Goal: Task Accomplishment & Management: Use online tool/utility

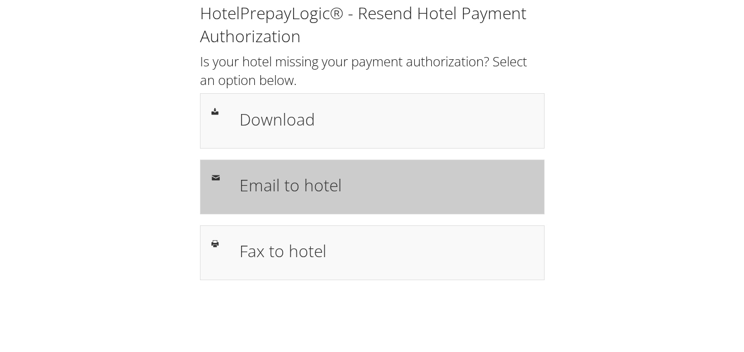
click at [309, 179] on h1 "Email to hotel" at bounding box center [386, 185] width 294 height 25
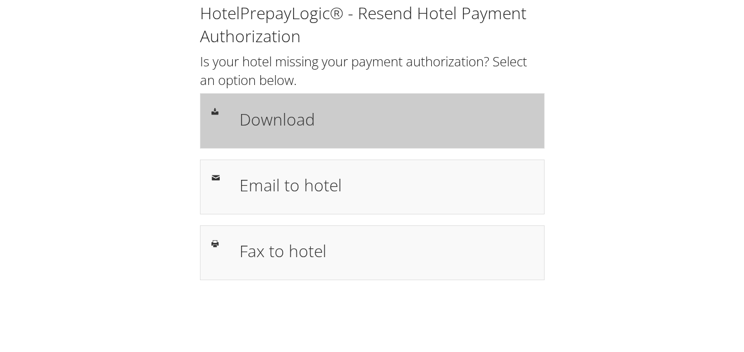
click at [387, 107] on div "Download" at bounding box center [386, 121] width 310 height 32
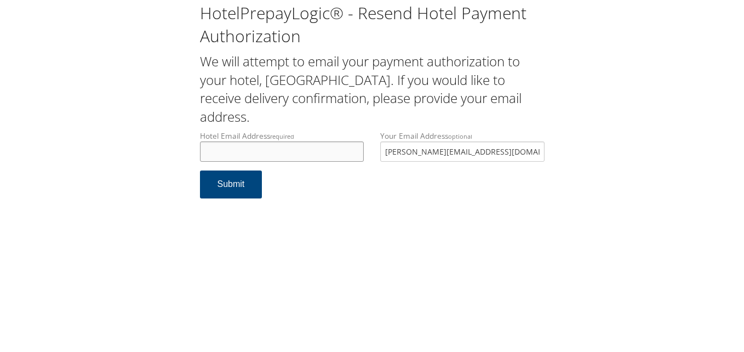
drag, startPoint x: 0, startPoint y: 0, endPoint x: 341, endPoint y: 155, distance: 375.0
click at [341, 155] on input "Hotel Email Address required" at bounding box center [282, 151] width 164 height 20
type input "t"
drag, startPoint x: 394, startPoint y: 155, endPoint x: 327, endPoint y: 155, distance: 66.9
click at [327, 155] on div "Hotel Email Address required t Hotel email address is required Your Email Addre…" at bounding box center [372, 150] width 361 height 40
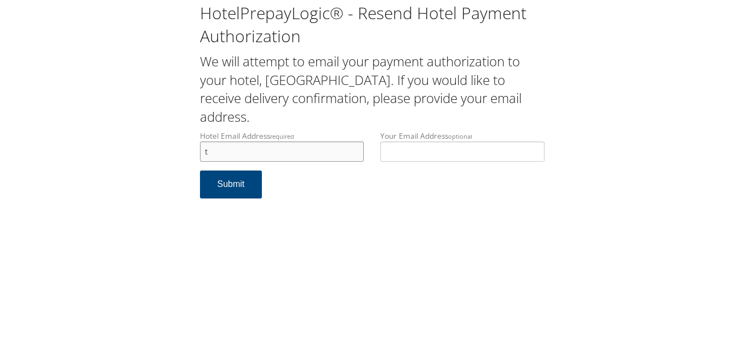
click at [314, 155] on input "t" at bounding box center [282, 151] width 164 height 20
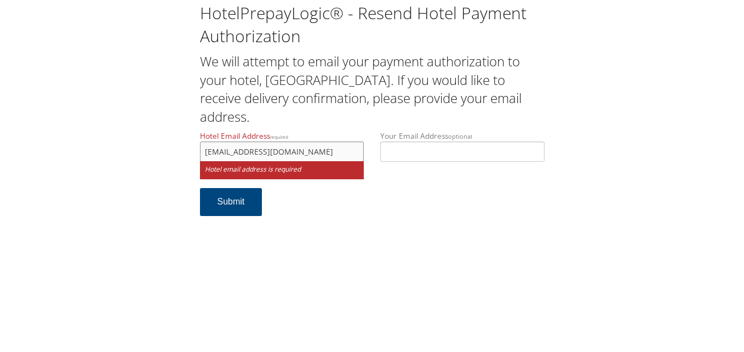
type input "tpsosh385@gmail.com"
click at [200, 188] on button "Submit" at bounding box center [231, 202] width 62 height 28
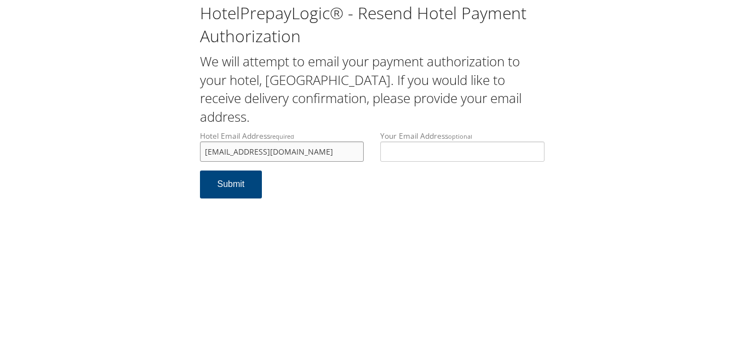
drag, startPoint x: 291, startPoint y: 153, endPoint x: 197, endPoint y: 159, distance: 93.9
click at [197, 159] on div "Hotel Email Address required tpsosh385@gmail.com Hotel email address is required" at bounding box center [282, 150] width 181 height 40
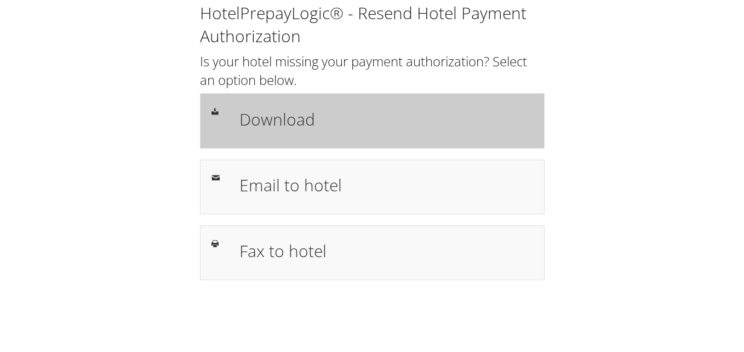
click at [387, 113] on h1 "Download" at bounding box center [386, 119] width 294 height 25
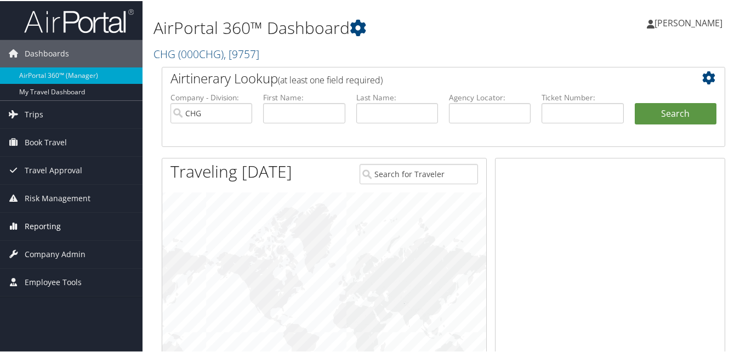
click at [30, 231] on span "Reporting" at bounding box center [43, 225] width 36 height 27
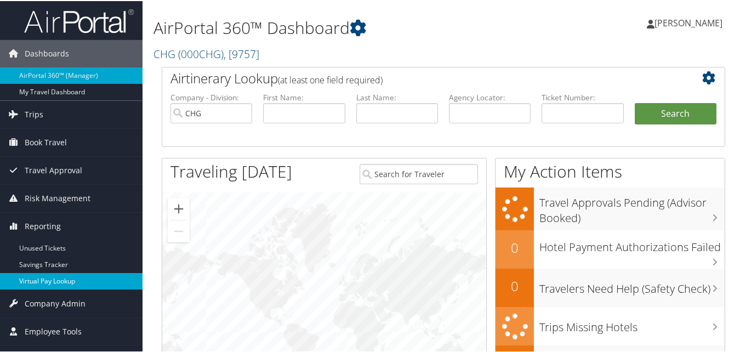
click at [44, 279] on link "Virtual Pay Lookup" at bounding box center [71, 280] width 142 height 16
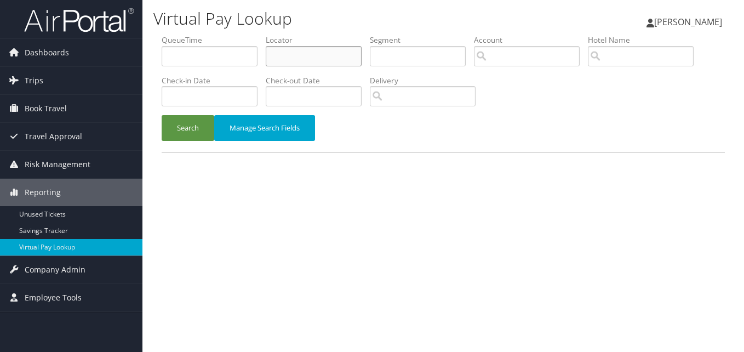
click at [291, 55] on input "text" at bounding box center [314, 56] width 96 height 20
paste input "CAWRUZ"
type input "CAWRUZ"
click at [192, 127] on button "Search" at bounding box center [188, 128] width 53 height 26
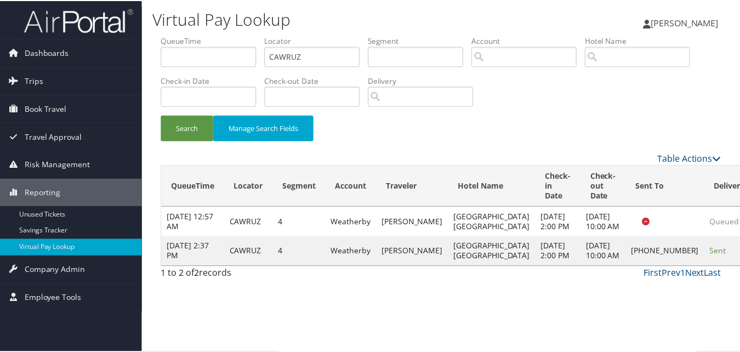
scroll to position [10, 0]
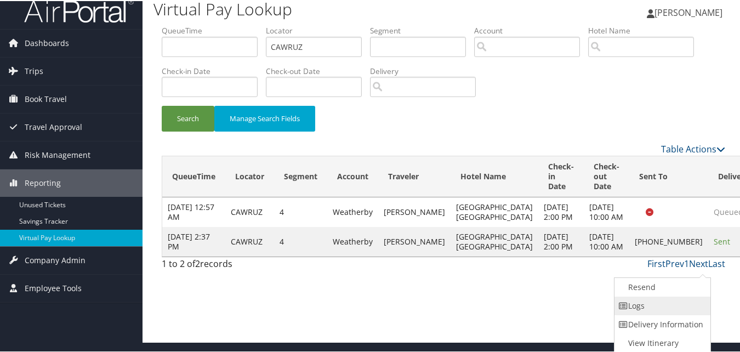
click at [672, 307] on link "Logs" at bounding box center [661, 304] width 94 height 19
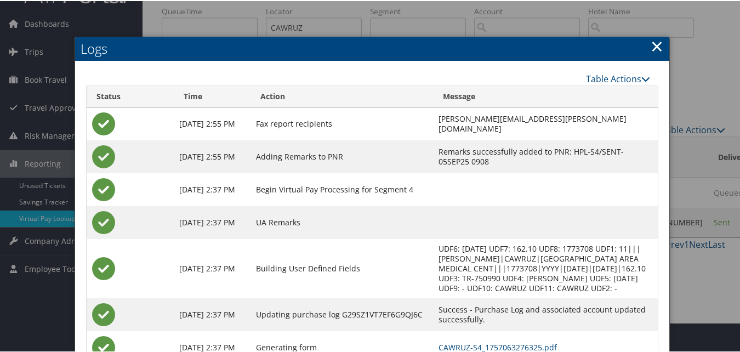
scroll to position [94, 0]
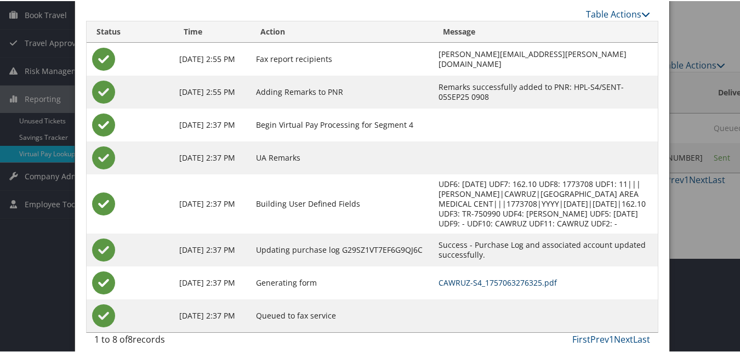
click at [438, 276] on link "CAWRUZ-S4_1757063276325.pdf" at bounding box center [497, 281] width 118 height 10
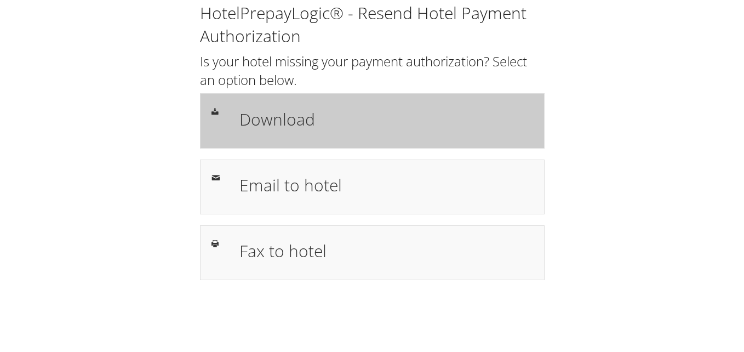
click at [489, 125] on h1 "Download" at bounding box center [386, 119] width 294 height 25
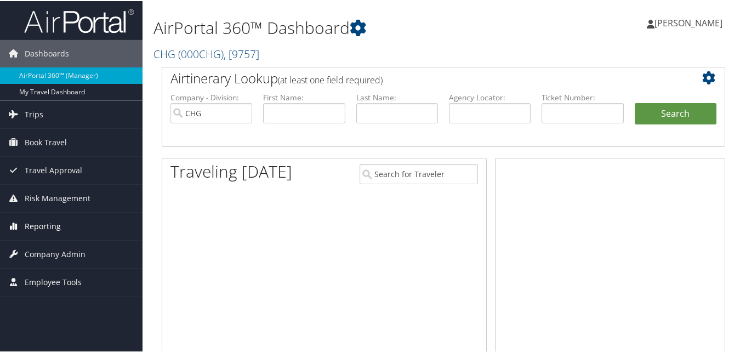
click at [75, 222] on link "Reporting" at bounding box center [71, 225] width 142 height 27
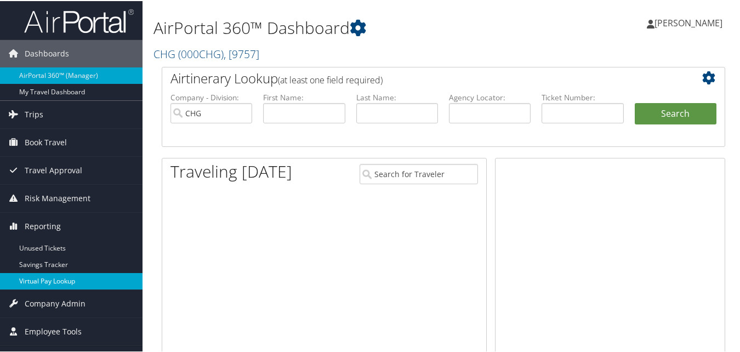
click at [62, 280] on link "Virtual Pay Lookup" at bounding box center [71, 280] width 142 height 16
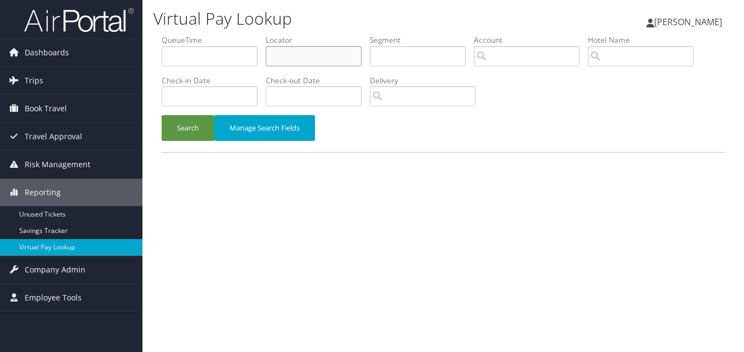
click at [316, 58] on input "text" at bounding box center [314, 56] width 96 height 20
paste input "EZLKUR"
click at [293, 62] on input "EZLKUR" at bounding box center [314, 56] width 96 height 20
click at [292, 62] on input "EZLKUR" at bounding box center [314, 56] width 96 height 20
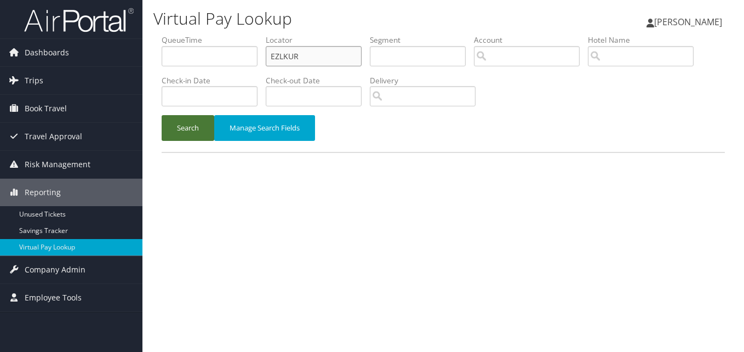
type input "EZLKUR"
click at [208, 120] on button "Search" at bounding box center [188, 128] width 53 height 26
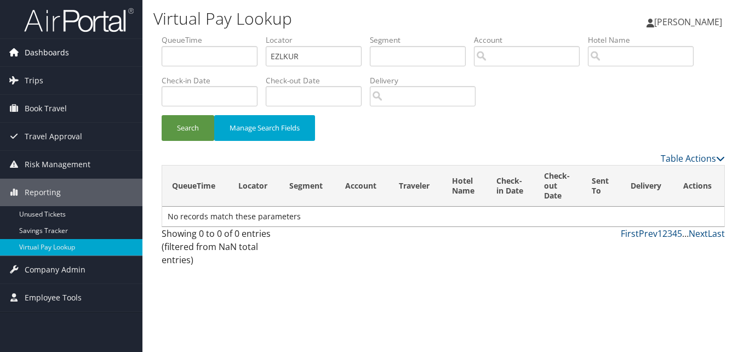
click at [89, 52] on link "Dashboards" at bounding box center [71, 52] width 142 height 27
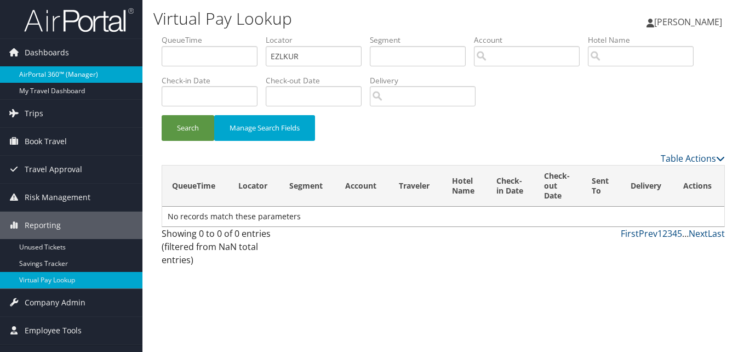
click at [83, 76] on link "AirPortal 360™ (Manager)" at bounding box center [71, 74] width 142 height 16
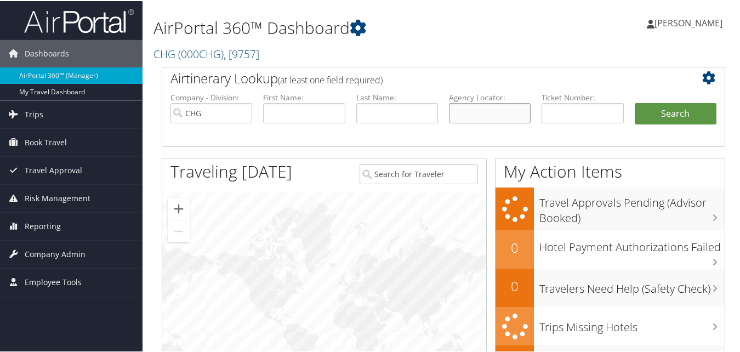
click at [462, 103] on input "text" at bounding box center [490, 112] width 82 height 20
paste input "EZLKUR"
click at [471, 116] on input "EZLKUR" at bounding box center [490, 112] width 82 height 20
type input "EZLKUR"
click at [652, 115] on button "Search" at bounding box center [676, 113] width 82 height 22
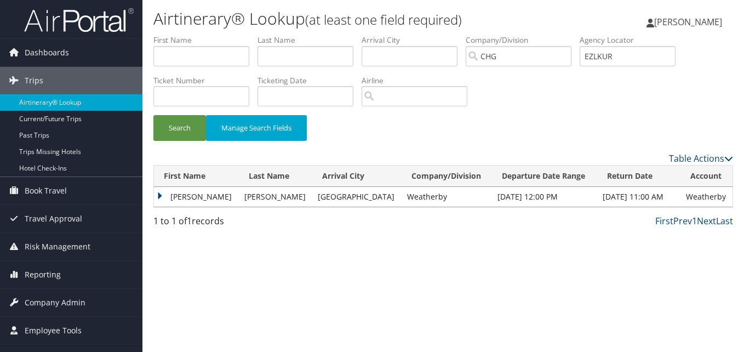
click at [195, 196] on td "David" at bounding box center [196, 197] width 85 height 20
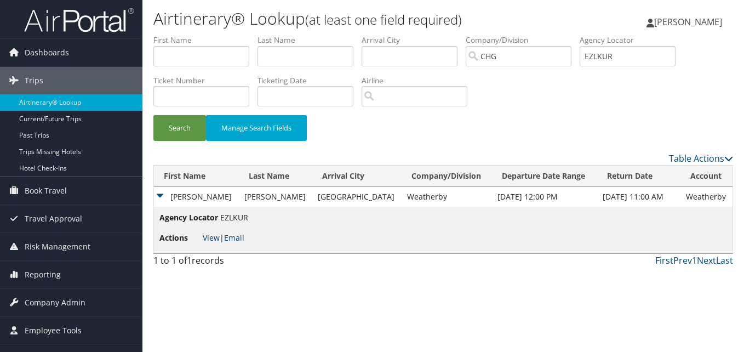
click at [203, 234] on link "View" at bounding box center [211, 237] width 17 height 10
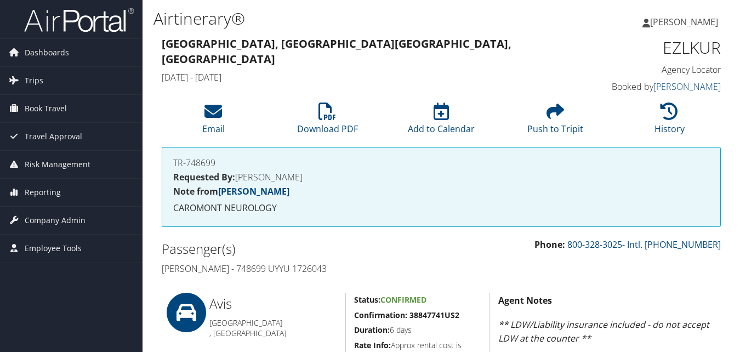
scroll to position [438, 0]
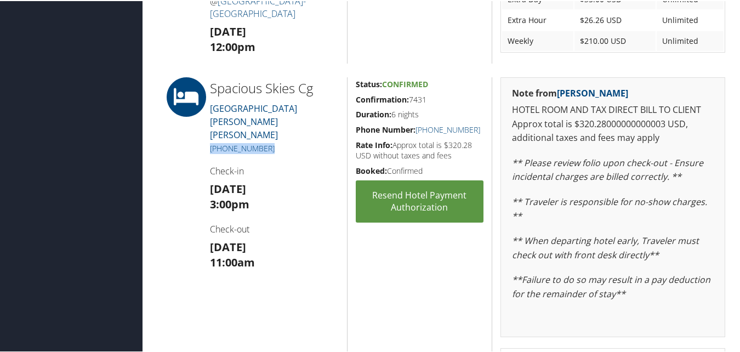
drag, startPoint x: 237, startPoint y: 134, endPoint x: 207, endPoint y: 135, distance: 29.6
click at [207, 135] on div "Spacious Skies Cg 160 SARRATT SCHOOL ROAD GAFFNEY (864) 489-2022 Check-in Sun 0…" at bounding box center [274, 239] width 145 height 326
copy link "(864) 489-2022"
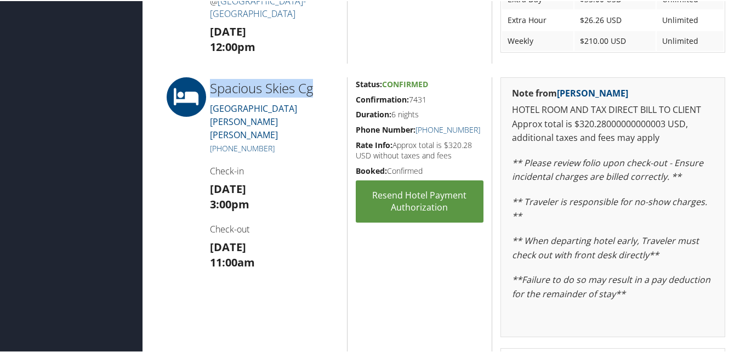
drag, startPoint x: 323, startPoint y: 87, endPoint x: 206, endPoint y: 88, distance: 117.3
click at [206, 88] on div "Spacious Skies Cg 160 SARRATT SCHOOL ROAD GAFFNEY (864) 489-2022 Check-in Sun 0…" at bounding box center [274, 239] width 145 height 326
copy h2 "Spacious Skies Cg"
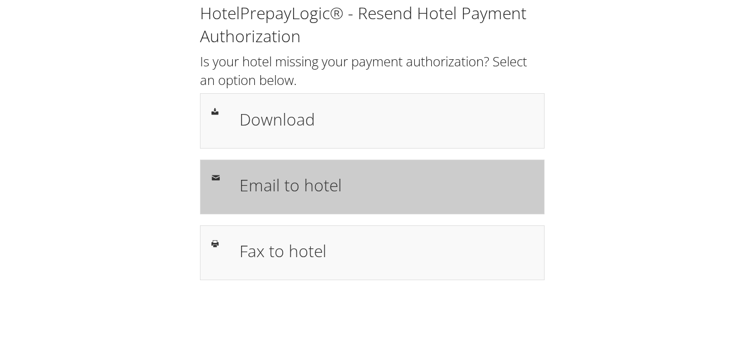
click at [328, 203] on div "Email to hotel" at bounding box center [372, 186] width 345 height 55
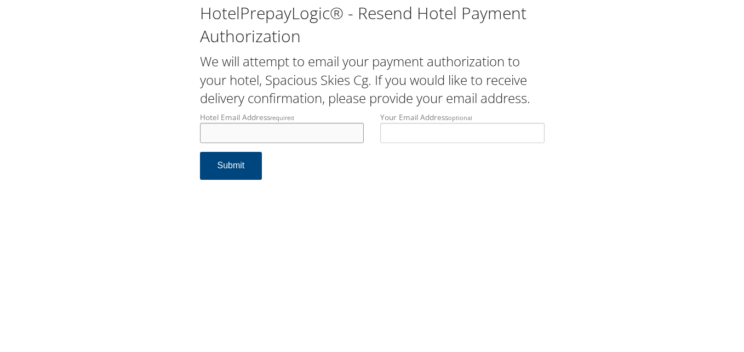
click at [224, 142] on input "Hotel Email Address required" at bounding box center [282, 133] width 164 height 20
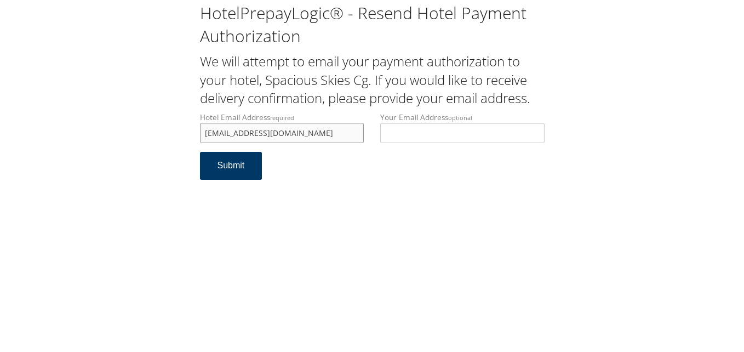
type input "[EMAIL_ADDRESS][DOMAIN_NAME]"
click at [229, 175] on button "Submit" at bounding box center [231, 166] width 62 height 28
click at [229, 172] on button "Submit" at bounding box center [231, 166] width 62 height 28
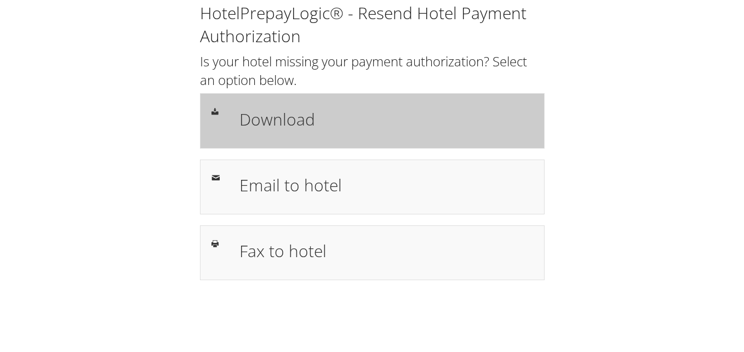
click at [363, 130] on h1 "Download" at bounding box center [386, 119] width 294 height 25
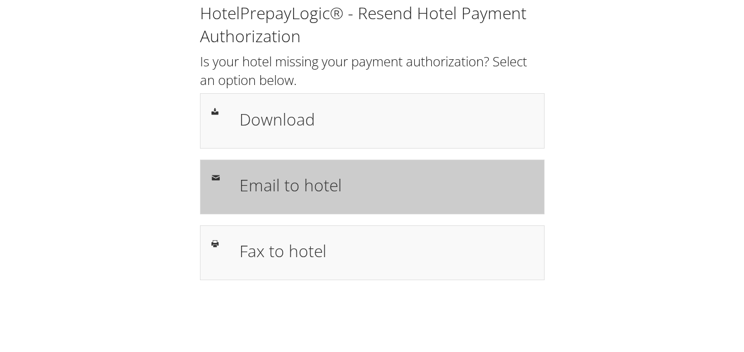
click at [264, 171] on div "Email to hotel" at bounding box center [386, 187] width 310 height 32
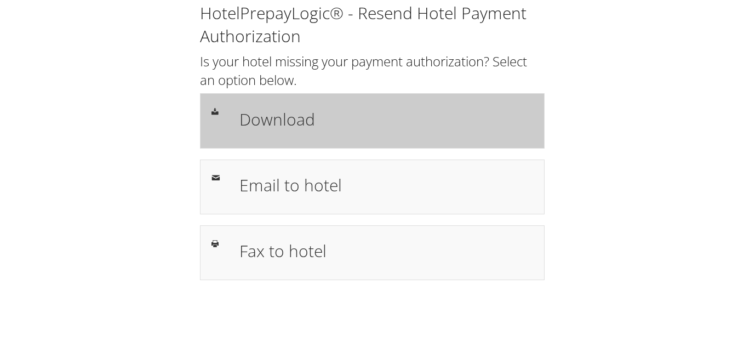
click at [422, 104] on div "Download" at bounding box center [372, 120] width 345 height 55
click at [442, 116] on h1 "Download" at bounding box center [386, 119] width 294 height 25
click at [446, 123] on h1 "Download" at bounding box center [386, 119] width 294 height 25
click at [474, 129] on h1 "Download" at bounding box center [386, 119] width 294 height 25
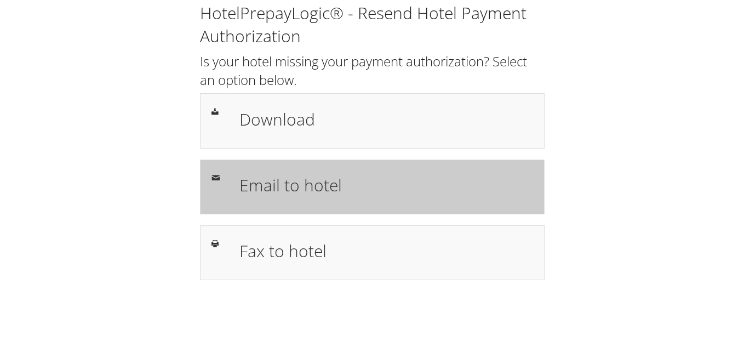
click at [453, 193] on h1 "Email to hotel" at bounding box center [386, 185] width 294 height 25
click at [352, 193] on h1 "Email to hotel" at bounding box center [386, 185] width 294 height 25
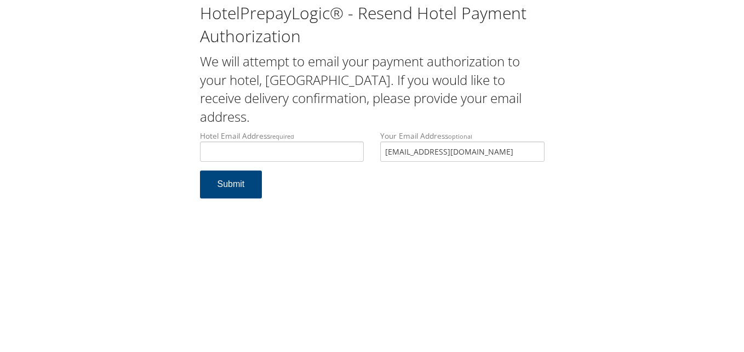
click at [372, 153] on div "Your Email Address optional noly102n@yahoo.com" at bounding box center [462, 150] width 181 height 40
click at [280, 147] on input "Hotel Email Address required" at bounding box center [282, 151] width 164 height 20
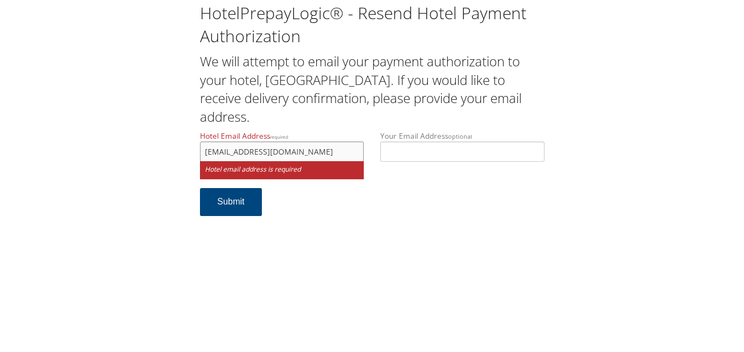
type input "aloftelpaso4160@gmail.com"
click at [200, 188] on button "Submit" at bounding box center [231, 202] width 62 height 28
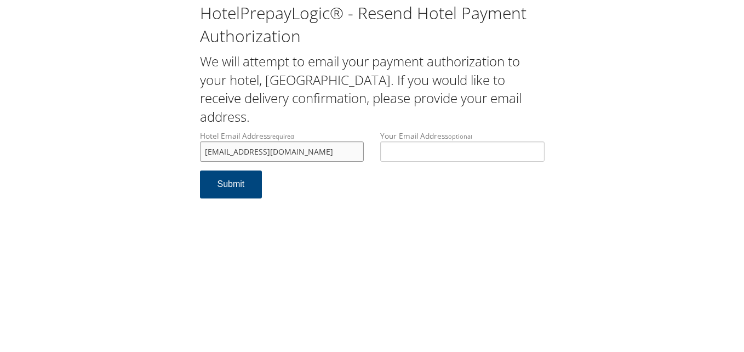
drag, startPoint x: 341, startPoint y: 152, endPoint x: 107, endPoint y: 156, distance: 233.5
click at [107, 156] on div "HotelPrepayLogic® - Resend Hotel Payment Authorization We will attempt to email…" at bounding box center [372, 104] width 722 height 209
click at [317, 170] on div "Hotel Email Address required aloftelpaso4160@gmail.com Hotel email address is r…" at bounding box center [282, 150] width 181 height 40
drag, startPoint x: 314, startPoint y: 141, endPoint x: 178, endPoint y: 135, distance: 136.6
click at [178, 135] on div "HotelPrepayLogic® - Resend Hotel Payment Authorization We will attempt to email…" at bounding box center [372, 104] width 722 height 209
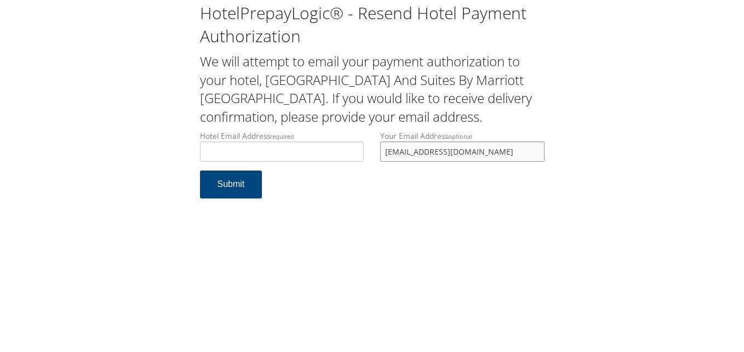
drag, startPoint x: 503, startPoint y: 151, endPoint x: 378, endPoint y: 163, distance: 125.5
click at [378, 163] on div "Your Email Address optional [EMAIL_ADDRESS][DOMAIN_NAME]" at bounding box center [462, 150] width 181 height 40
click at [351, 154] on input "Hotel Email Address required" at bounding box center [282, 151] width 164 height 20
click at [299, 147] on input "Hotel Email Address required" at bounding box center [282, 151] width 164 height 20
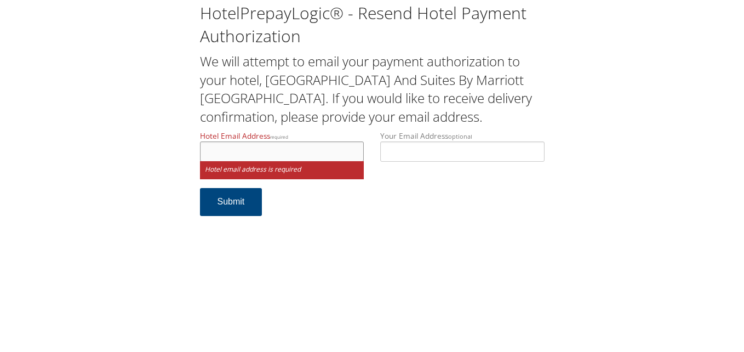
click at [250, 144] on input "Hotel Email Address required" at bounding box center [282, 151] width 164 height 20
paste input "Fairfield"
click at [208, 150] on input "Fairfield" at bounding box center [282, 151] width 164 height 20
click at [273, 156] on input "fairfield" at bounding box center [282, 151] width 164 height 20
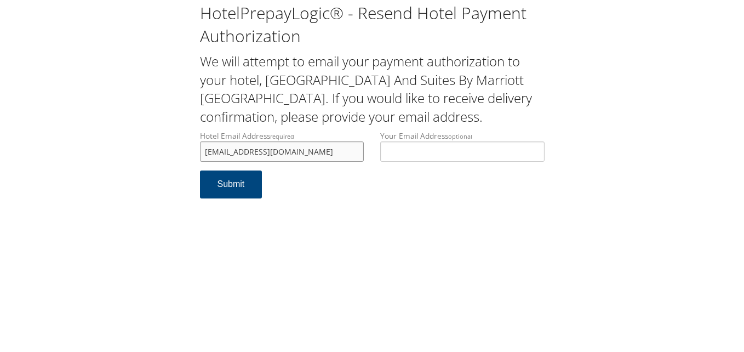
type input "fairfieldinnrmfd@gmail.com"
click at [198, 182] on div "HotelPrepayLogic® - Resend Hotel Payment Authorization We will attempt to email…" at bounding box center [372, 106] width 361 height 208
click at [232, 185] on button "Submit" at bounding box center [231, 184] width 62 height 28
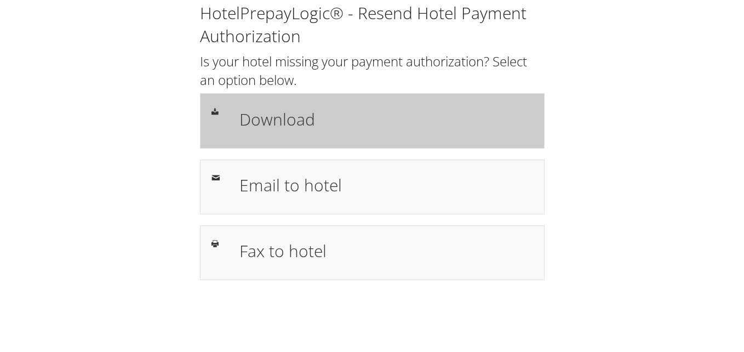
click at [467, 116] on h1 "Download" at bounding box center [386, 119] width 294 height 25
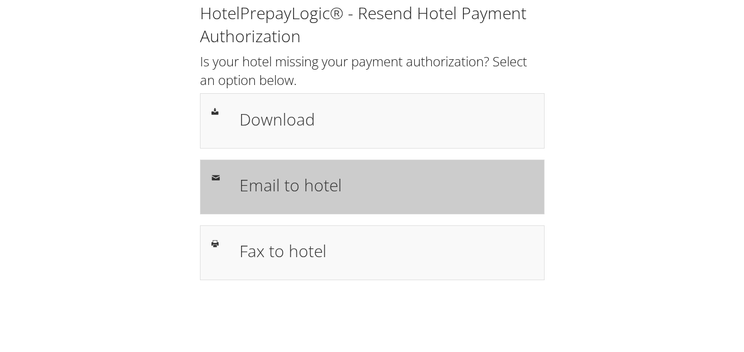
click at [312, 180] on h1 "Email to hotel" at bounding box center [386, 185] width 294 height 25
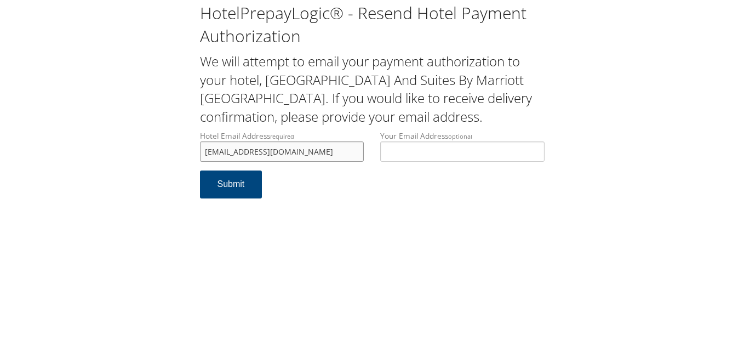
drag, startPoint x: 266, startPoint y: 148, endPoint x: 178, endPoint y: 163, distance: 89.0
click at [178, 163] on div "HotelPrepayLogic® - Resend Hotel Payment Authorization We will attempt to email…" at bounding box center [372, 104] width 722 height 209
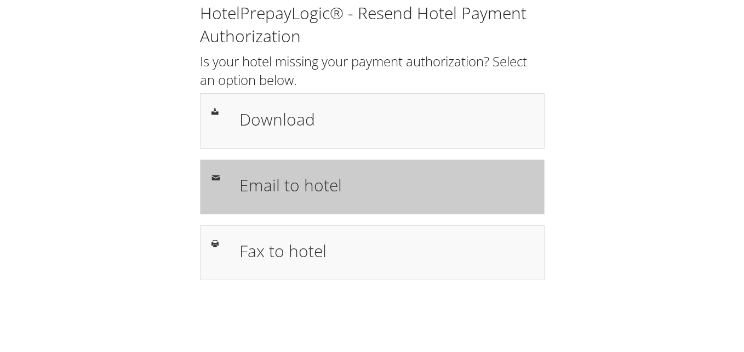
click at [288, 178] on h1 "Email to hotel" at bounding box center [386, 185] width 294 height 25
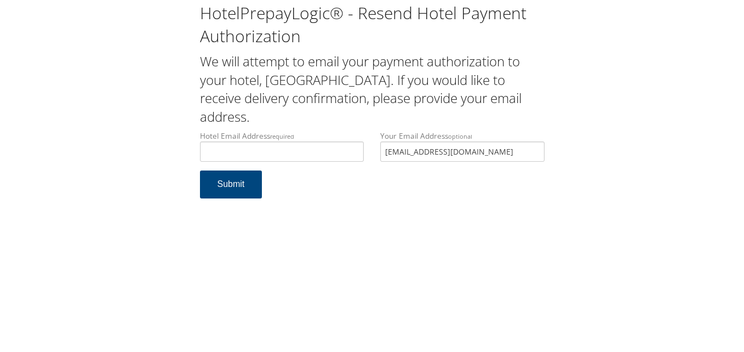
click at [139, 101] on div "HotelPrepayLogic® - Resend Hotel Payment Authorization We will attempt to email…" at bounding box center [372, 104] width 722 height 209
click at [299, 152] on input "Hotel Email Address required" at bounding box center [282, 151] width 164 height 20
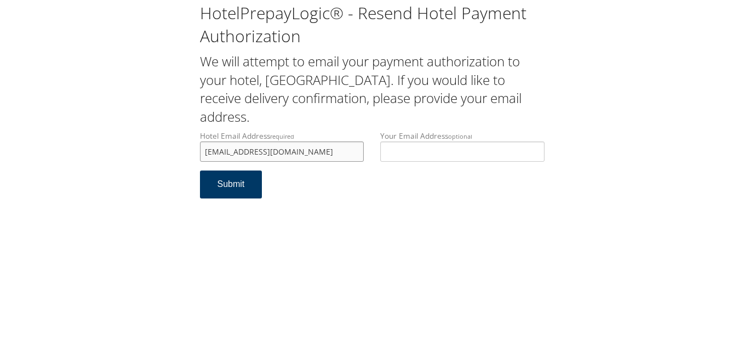
type input "[EMAIL_ADDRESS][DOMAIN_NAME]"
click at [233, 190] on button "Submit" at bounding box center [231, 184] width 62 height 28
drag, startPoint x: 346, startPoint y: 154, endPoint x: 194, endPoint y: 149, distance: 151.9
click at [194, 149] on div "Hotel Email Address required [EMAIL_ADDRESS][DOMAIN_NAME] Hotel email address i…" at bounding box center [282, 150] width 181 height 40
click at [285, 152] on input "[EMAIL_ADDRESS][DOMAIN_NAME]" at bounding box center [282, 151] width 164 height 20
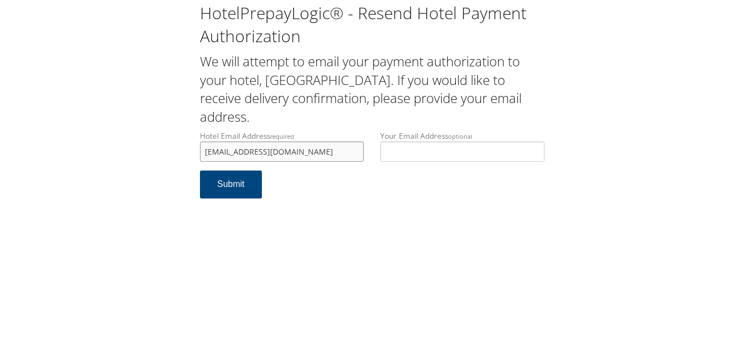
click at [306, 151] on input "[EMAIL_ADDRESS][DOMAIN_NAME]" at bounding box center [282, 151] width 164 height 20
type input "[EMAIL_ADDRESS][DOMAIN_NAME]"
click at [232, 193] on button "Submit" at bounding box center [231, 184] width 62 height 28
click at [241, 177] on button "Submit" at bounding box center [231, 184] width 62 height 28
click at [0, 136] on html "HotelPrepayLogic® - Resend Hotel Payment Authorization We will attempt to email…" at bounding box center [372, 176] width 744 height 352
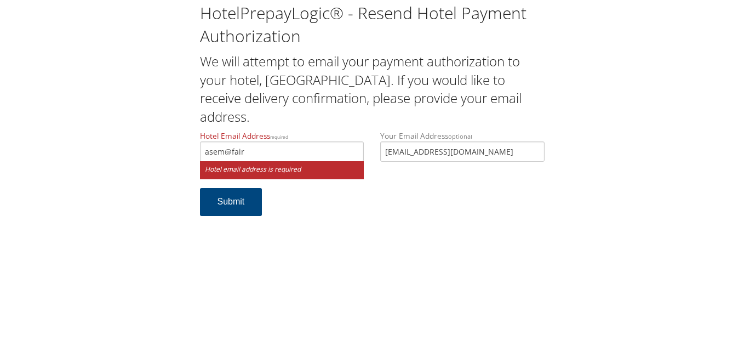
type input "asem@fair"
drag, startPoint x: 488, startPoint y: 151, endPoint x: 289, endPoint y: 150, distance: 198.9
click at [289, 150] on div "Hotel Email Address required asem@fair Hotel email address is required Your Ema…" at bounding box center [372, 159] width 361 height 58
click at [281, 150] on input "asem@fair" at bounding box center [282, 151] width 164 height 20
type input "asem@firsthospitality.com"
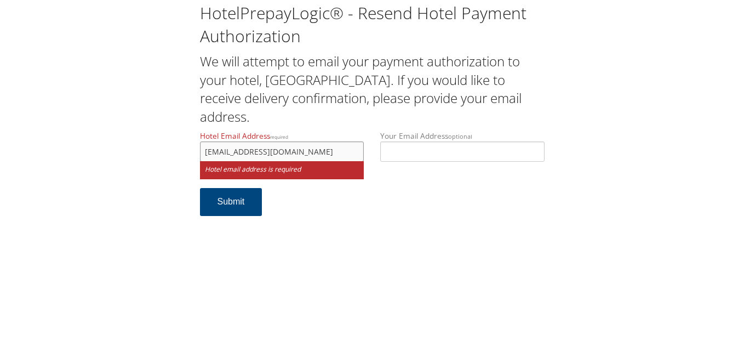
click at [200, 188] on button "Submit" at bounding box center [231, 202] width 62 height 28
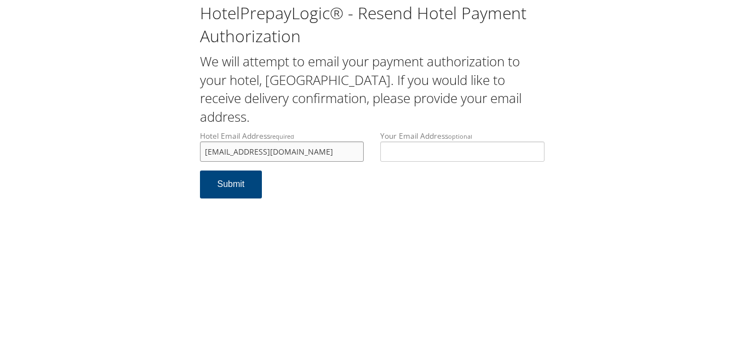
click at [216, 152] on input "[EMAIL_ADDRESS][DOMAIN_NAME]" at bounding box center [282, 151] width 164 height 20
type input "[EMAIL_ADDRESS][DOMAIN_NAME]"
click at [233, 185] on button "Submit" at bounding box center [231, 184] width 62 height 28
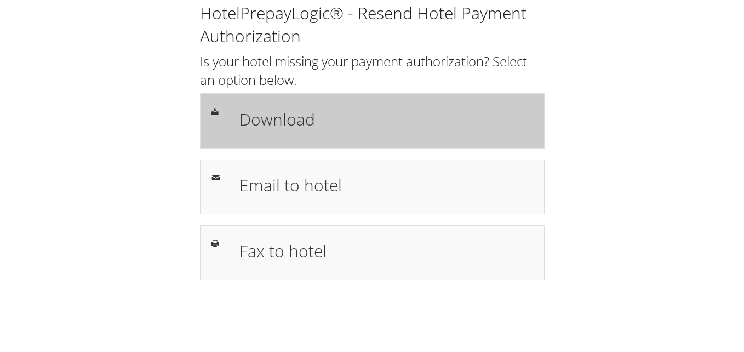
click at [419, 103] on div "Download" at bounding box center [372, 120] width 345 height 55
click at [357, 111] on h1 "Download" at bounding box center [386, 119] width 294 height 25
drag, startPoint x: 0, startPoint y: 0, endPoint x: 424, endPoint y: 122, distance: 440.9
click at [424, 122] on h1 "Download" at bounding box center [386, 119] width 294 height 25
click at [433, 129] on h1 "Download" at bounding box center [386, 119] width 294 height 25
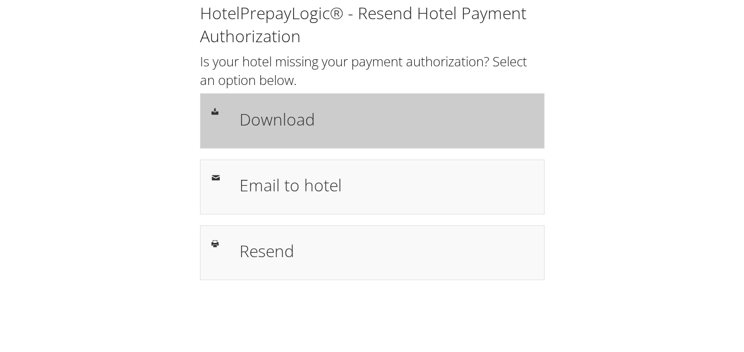
click at [449, 119] on h1 "Download" at bounding box center [386, 119] width 294 height 25
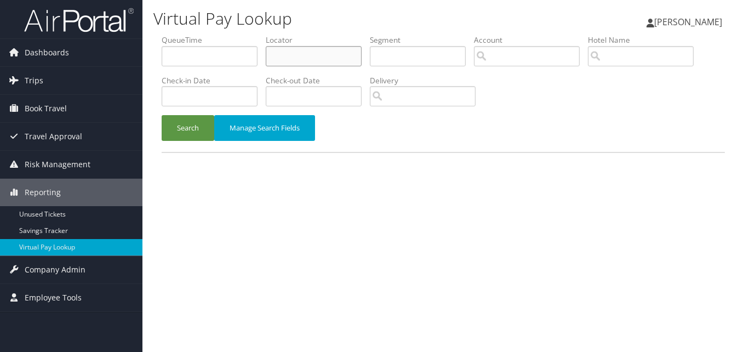
click at [332, 53] on input "text" at bounding box center [314, 56] width 96 height 20
paste input "DPKIEA"
click at [288, 58] on input "DPKIEA" at bounding box center [314, 56] width 96 height 20
click at [289, 58] on input "DPKIEA" at bounding box center [314, 56] width 96 height 20
click at [292, 58] on input "DPKIEA" at bounding box center [314, 56] width 96 height 20
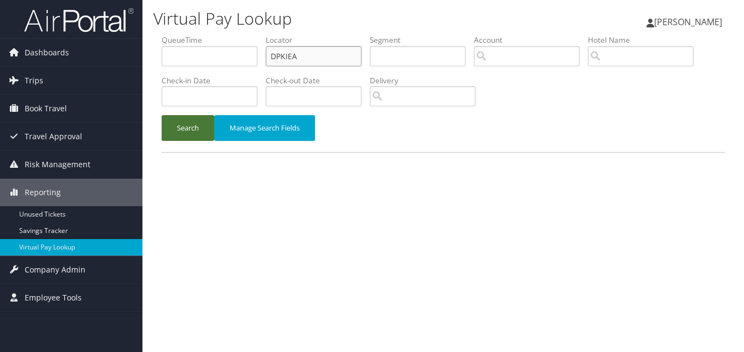
type input "DPKIEA"
click at [198, 126] on button "Search" at bounding box center [188, 128] width 53 height 26
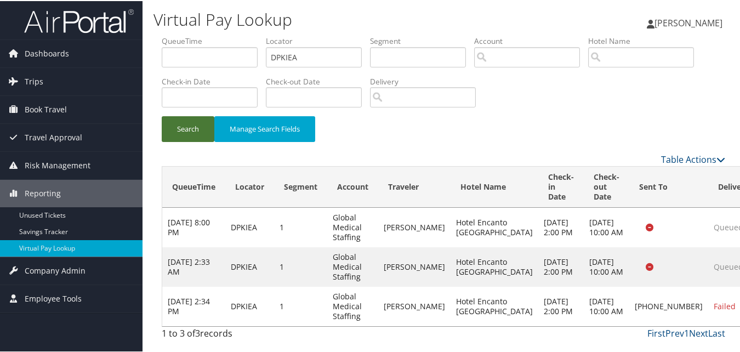
scroll to position [22, 0]
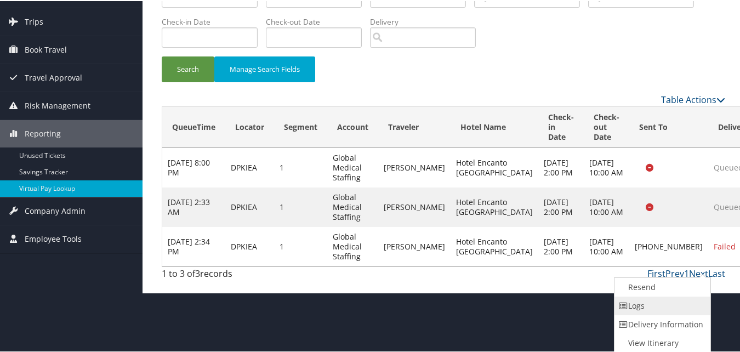
click at [670, 303] on link "Logs" at bounding box center [661, 304] width 94 height 19
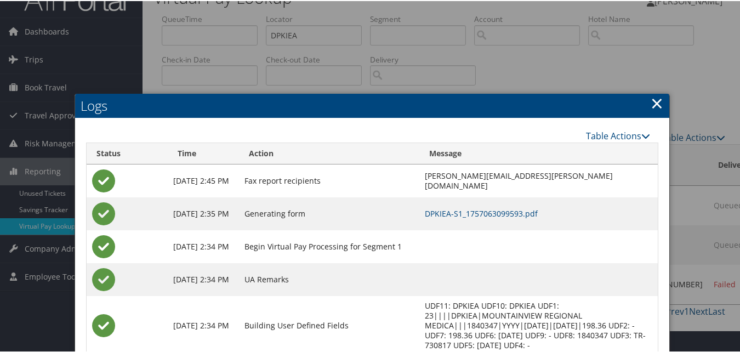
scroll to position [153, 0]
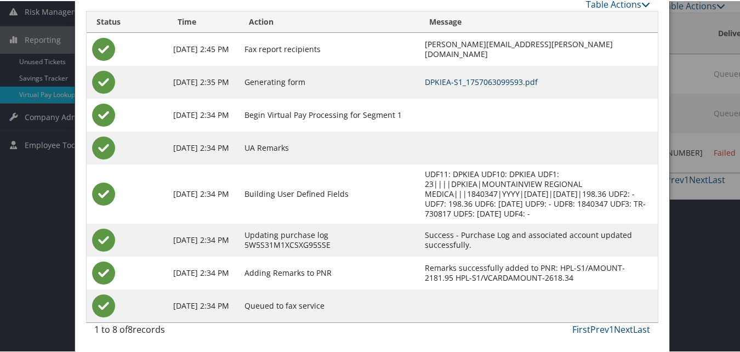
click at [455, 79] on link "DPKIEA-S1_1757063099593.pdf" at bounding box center [481, 81] width 113 height 10
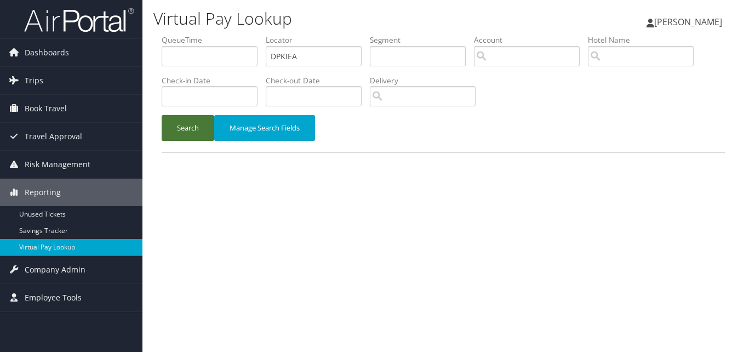
click at [186, 124] on button "Search" at bounding box center [188, 128] width 53 height 26
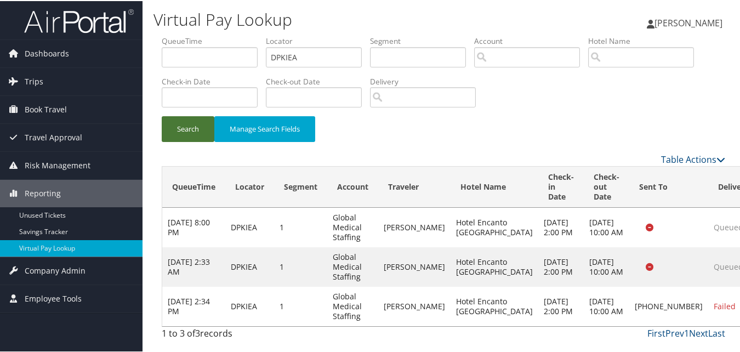
scroll to position [22, 0]
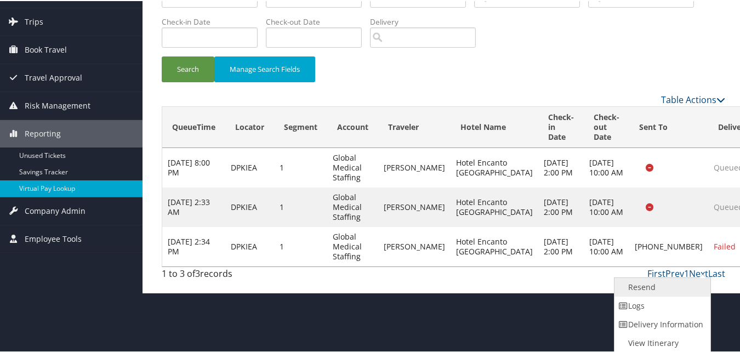
click at [667, 288] on link "Resend" at bounding box center [661, 286] width 94 height 19
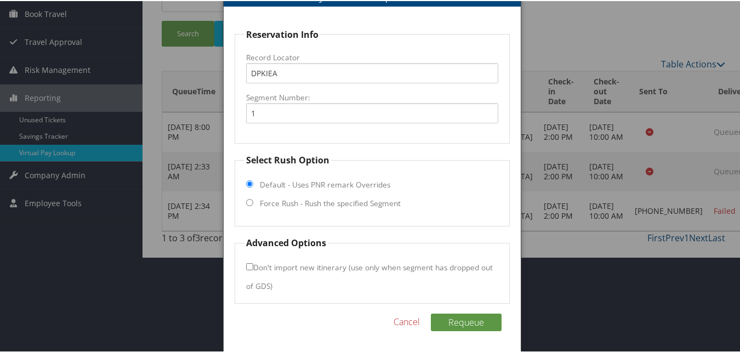
scroll to position [96, 0]
click at [310, 197] on label "Force Rush - Rush the specified Segment" at bounding box center [330, 201] width 141 height 11
click at [253, 197] on input "Force Rush - Rush the specified Segment" at bounding box center [249, 200] width 7 height 7
radio input "true"
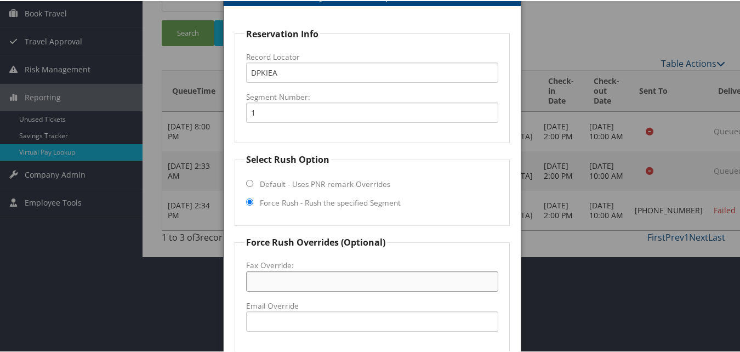
click at [287, 280] on input "Fax Override:" at bounding box center [372, 280] width 252 height 20
click at [288, 315] on input "Email Override" at bounding box center [372, 320] width 252 height 20
type input "ecare@chghealthcare.com"
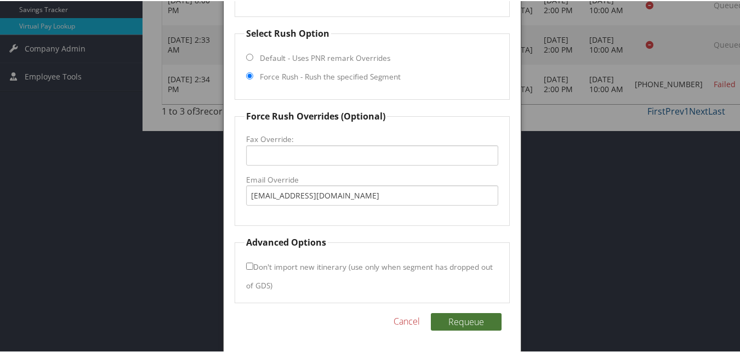
click at [448, 319] on button "Requeue" at bounding box center [466, 321] width 71 height 18
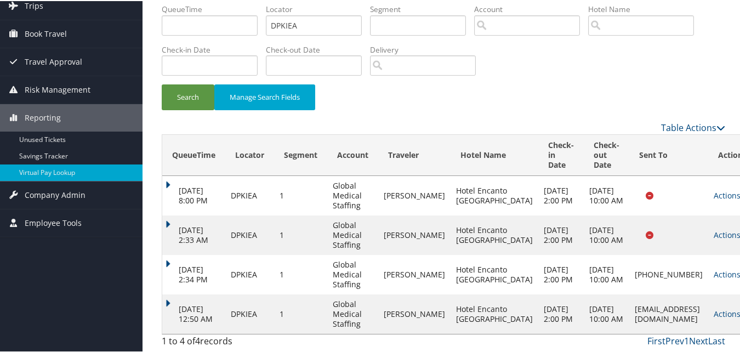
scroll to position [71, 0]
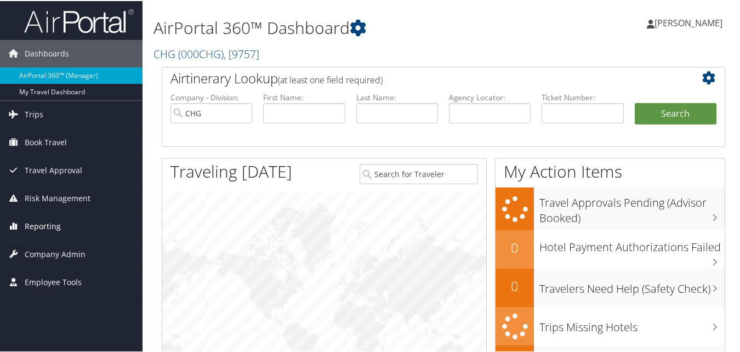
click at [61, 230] on link "Reporting" at bounding box center [71, 225] width 142 height 27
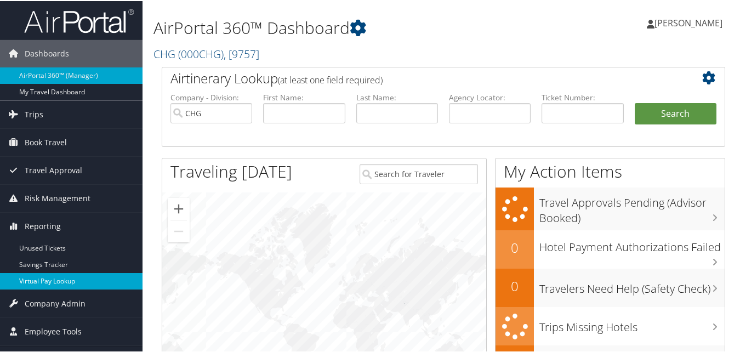
click at [93, 284] on link "Virtual Pay Lookup" at bounding box center [71, 280] width 142 height 16
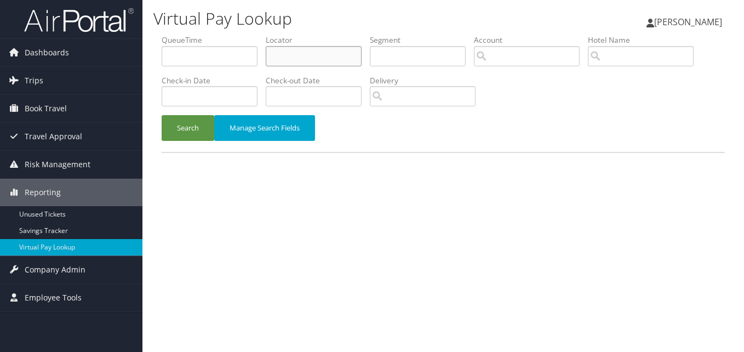
click at [345, 58] on input "text" at bounding box center [314, 56] width 96 height 20
paste input "FIGDAN"
click at [186, 121] on button "Search" at bounding box center [188, 128] width 53 height 26
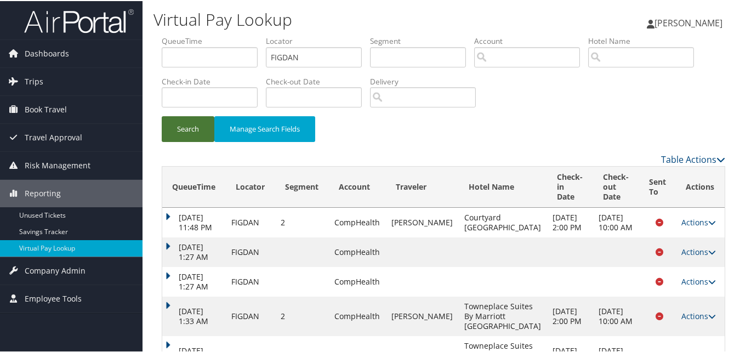
scroll to position [130, 0]
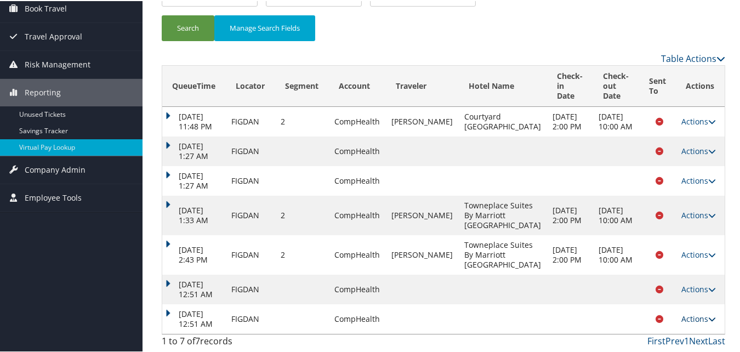
click at [681, 317] on link "Actions" at bounding box center [698, 317] width 35 height 10
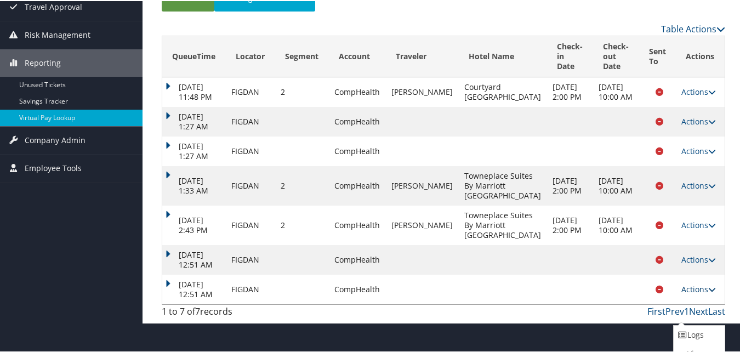
scroll to position [151, 0]
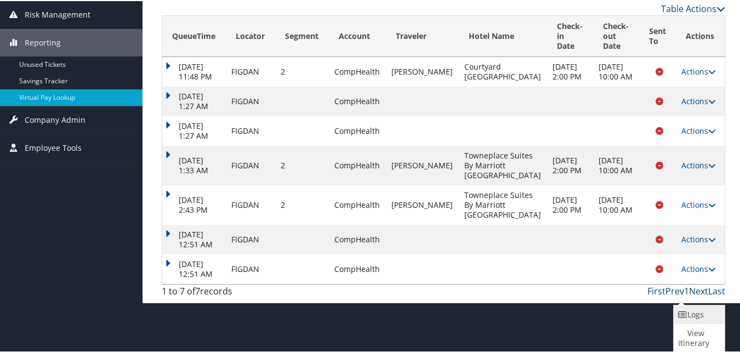
click at [699, 313] on link "Logs" at bounding box center [698, 313] width 48 height 19
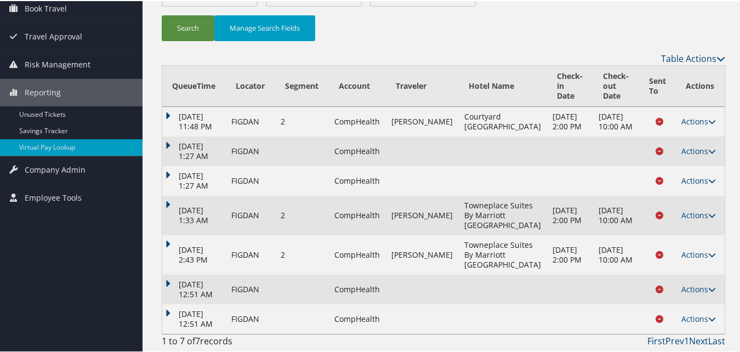
scroll to position [130, 0]
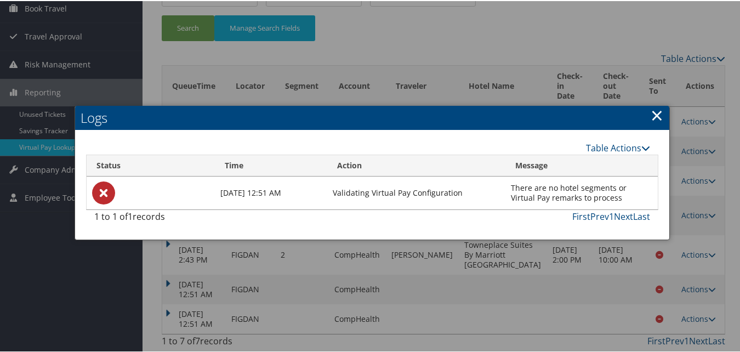
click at [645, 105] on h2 "Logs" at bounding box center [372, 117] width 594 height 24
click at [653, 103] on link "×" at bounding box center [656, 114] width 13 height 22
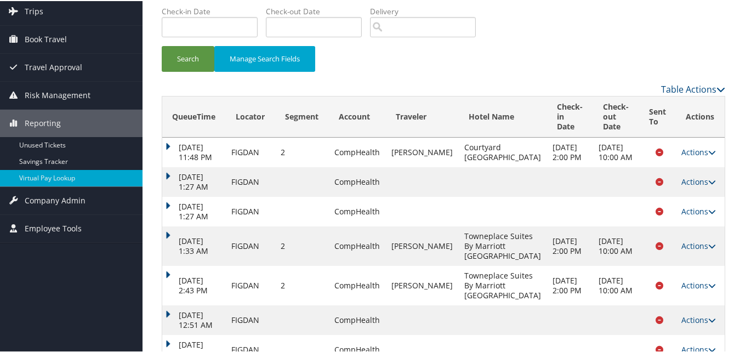
scroll to position [0, 0]
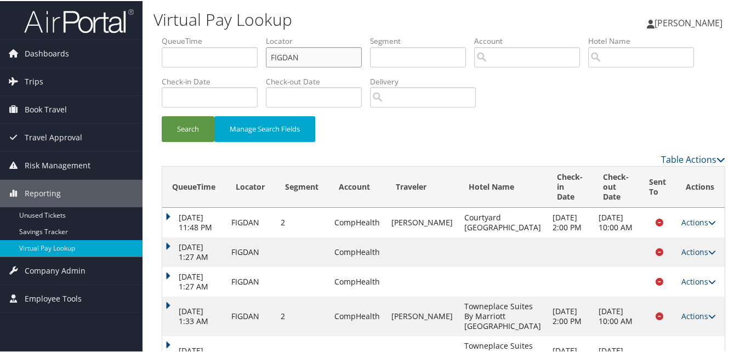
drag, startPoint x: 307, startPoint y: 60, endPoint x: 229, endPoint y: 52, distance: 79.3
click at [219, 35] on ul "QueueTime Locator FIGDAN Segment Account Traveler Hotel Name Check-in Date Chec…" at bounding box center [443, 35] width 563 height 0
paste input "XXXXXX"
type input "XXXXXX"
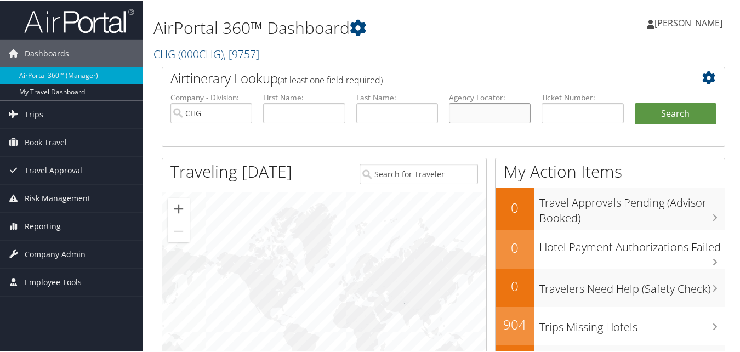
click at [469, 109] on input "text" at bounding box center [490, 112] width 82 height 20
click at [65, 220] on link "Reporting" at bounding box center [71, 225] width 142 height 27
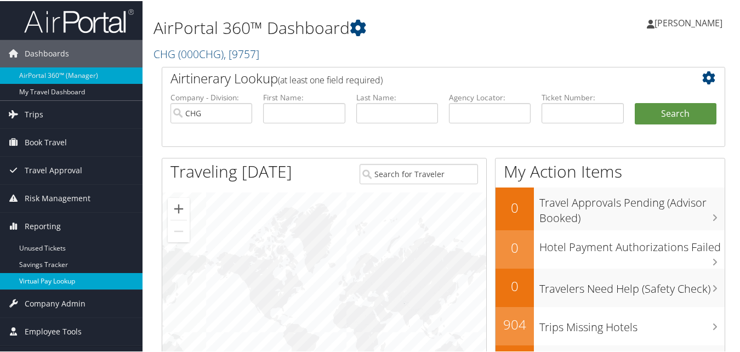
click at [50, 278] on link "Virtual Pay Lookup" at bounding box center [71, 280] width 142 height 16
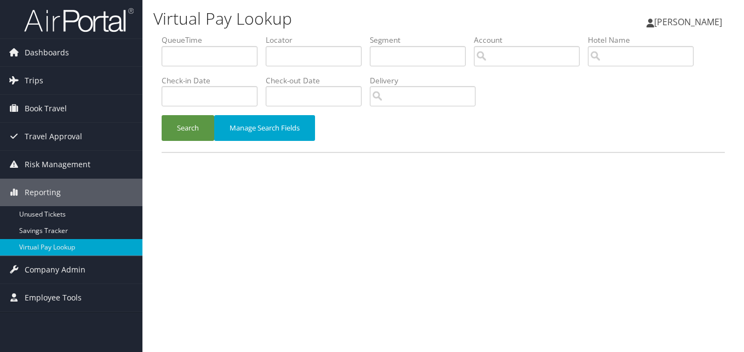
click at [288, 39] on label "Locator" at bounding box center [318, 40] width 104 height 11
click at [281, 54] on input "text" at bounding box center [314, 56] width 96 height 20
paste input "IMBIAX"
click at [290, 58] on input "IMBIAX" at bounding box center [314, 56] width 96 height 20
type input "IMBIAX"
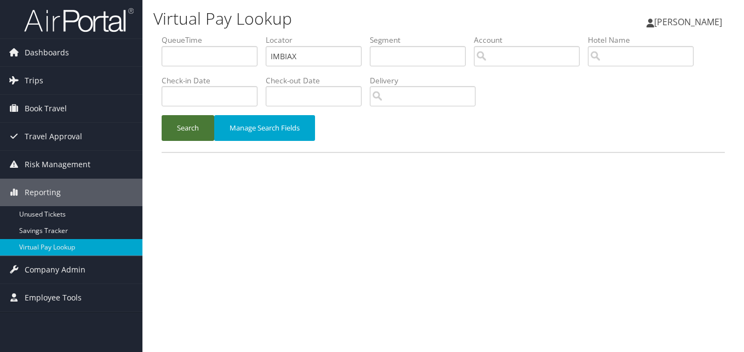
click at [168, 128] on button "Search" at bounding box center [188, 128] width 53 height 26
